Goal: Task Accomplishment & Management: Complete application form

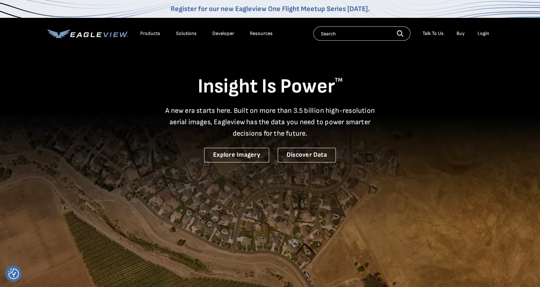
click at [482, 34] on div "Login" at bounding box center [484, 33] width 12 height 6
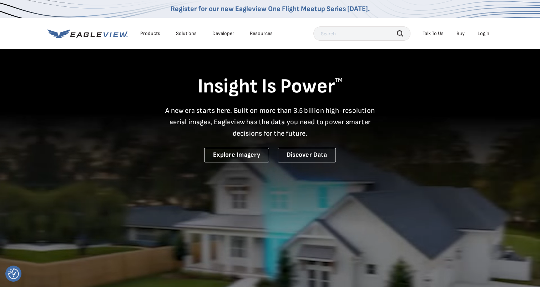
click at [479, 33] on div "Login" at bounding box center [484, 33] width 12 height 6
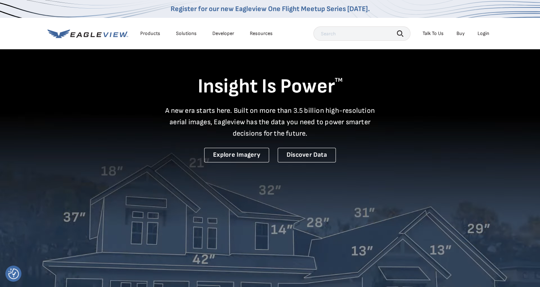
click at [487, 35] on div "Login" at bounding box center [484, 33] width 12 height 6
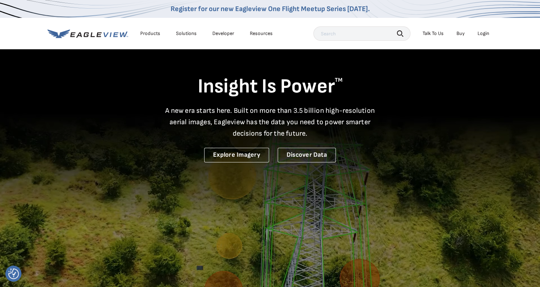
click at [482, 34] on div "Login" at bounding box center [484, 33] width 12 height 6
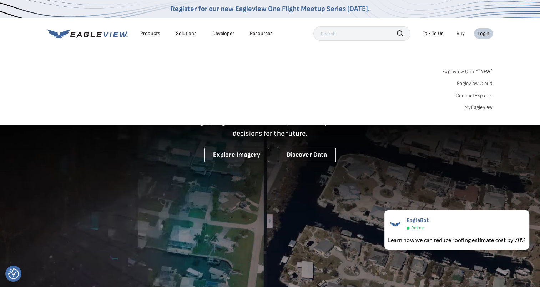
click at [478, 104] on link "MyEagleview" at bounding box center [479, 107] width 29 height 6
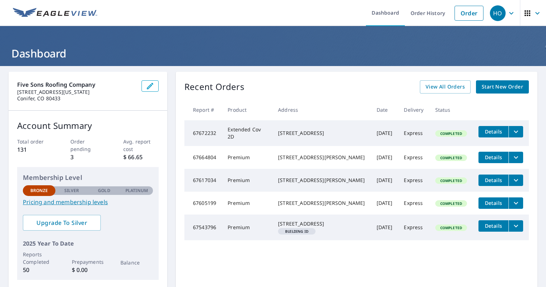
click at [502, 88] on span "Start New Order" at bounding box center [502, 87] width 41 height 9
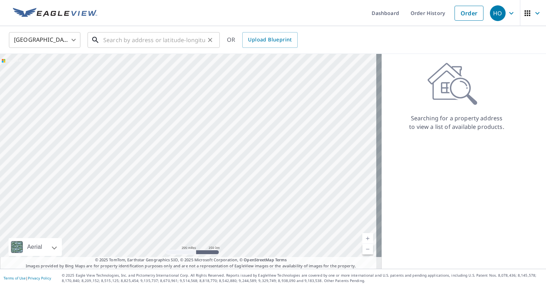
click at [124, 44] on input "text" at bounding box center [154, 40] width 102 height 20
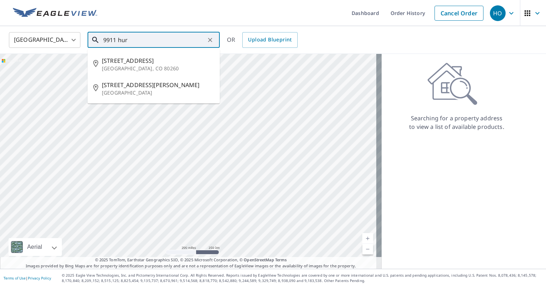
click at [124, 69] on p "Denver, CO 80260" at bounding box center [158, 68] width 112 height 7
type input "9911 Huron St Denver, CO 80260"
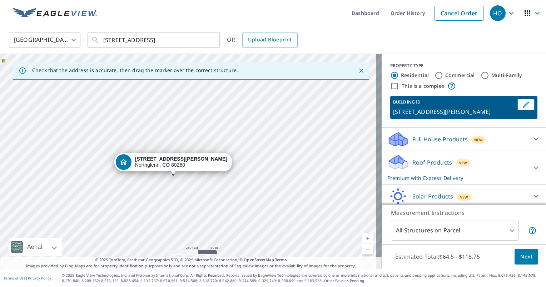
drag, startPoint x: 189, startPoint y: 160, endPoint x: 173, endPoint y: 174, distance: 20.5
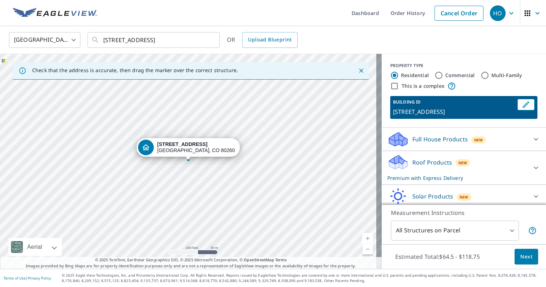
click at [362, 242] on link "Current Level 17, Zoom In" at bounding box center [367, 238] width 11 height 11
click at [362, 242] on link "Current Level 18, Zoom In" at bounding box center [367, 238] width 11 height 11
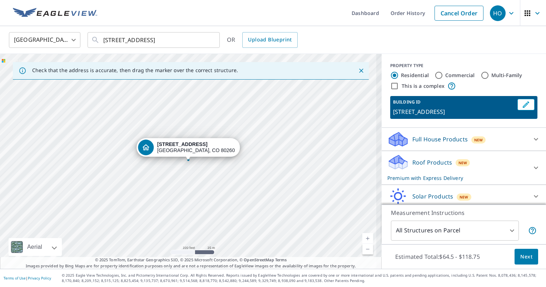
click at [362, 242] on link "Current Level 18, Zoom In" at bounding box center [367, 238] width 11 height 11
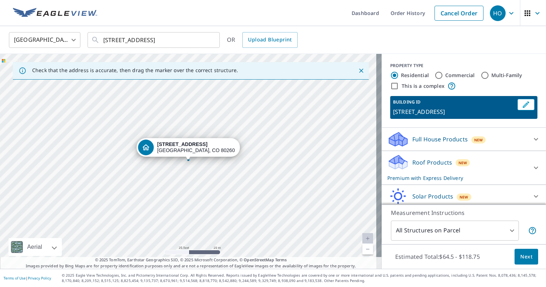
click at [362, 242] on link "Current Level 20, Zoom In Disabled" at bounding box center [367, 238] width 11 height 11
click at [520, 259] on span "Next" at bounding box center [526, 257] width 12 height 9
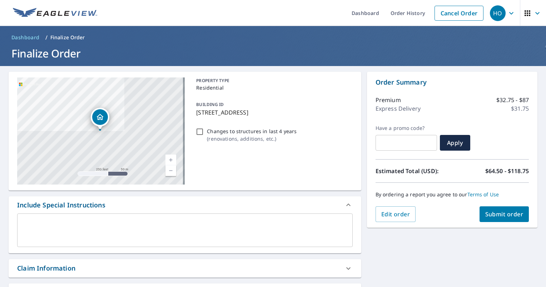
click at [494, 216] on span "Submit order" at bounding box center [504, 214] width 38 height 8
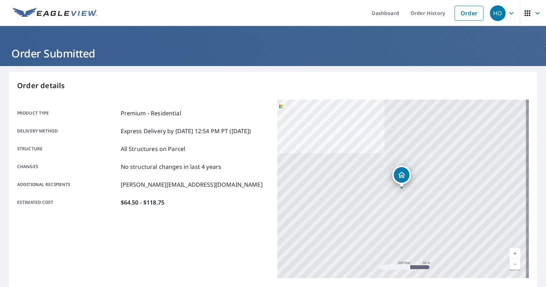
scroll to position [133, 0]
